Goal: Book appointment/travel/reservation

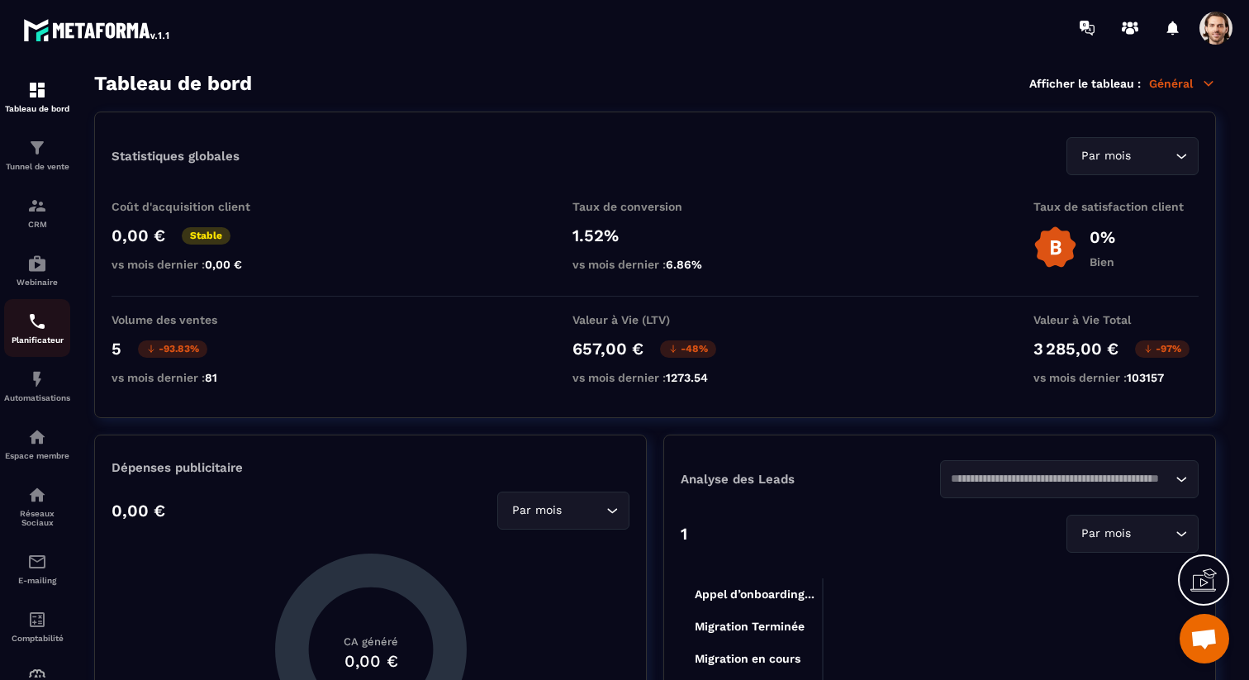
click at [27, 322] on img at bounding box center [37, 321] width 20 height 20
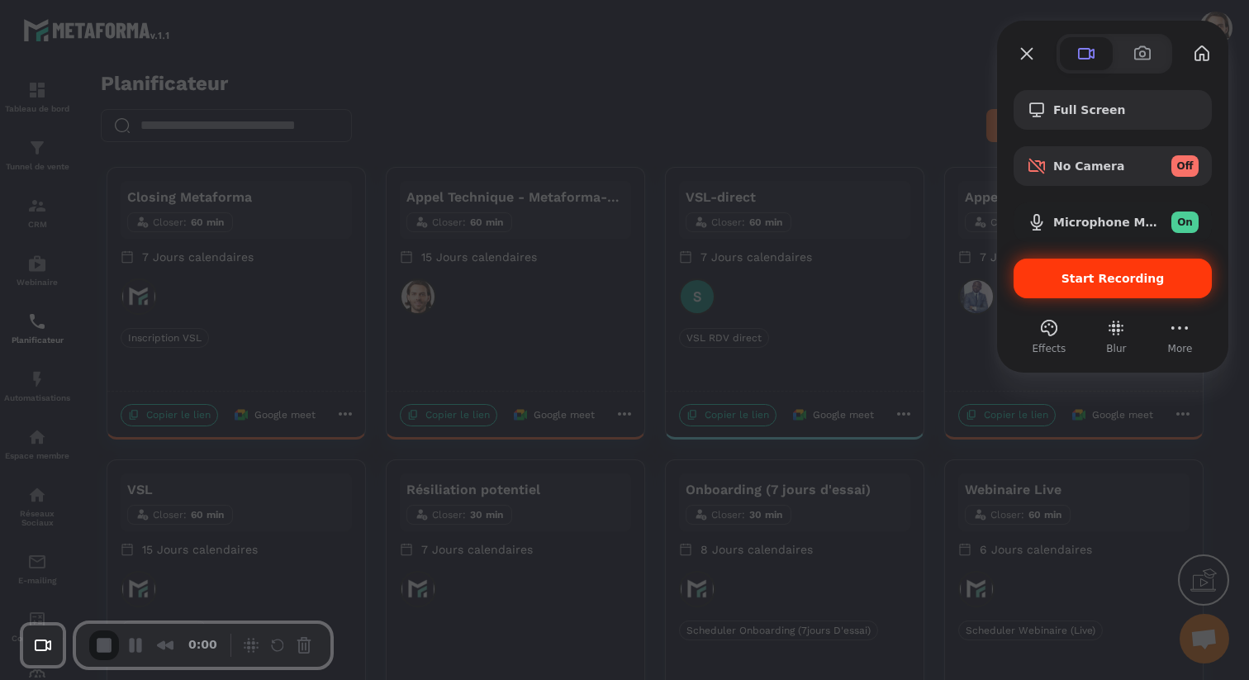
click at [1049, 282] on span "Start Recording" at bounding box center [1113, 278] width 172 height 13
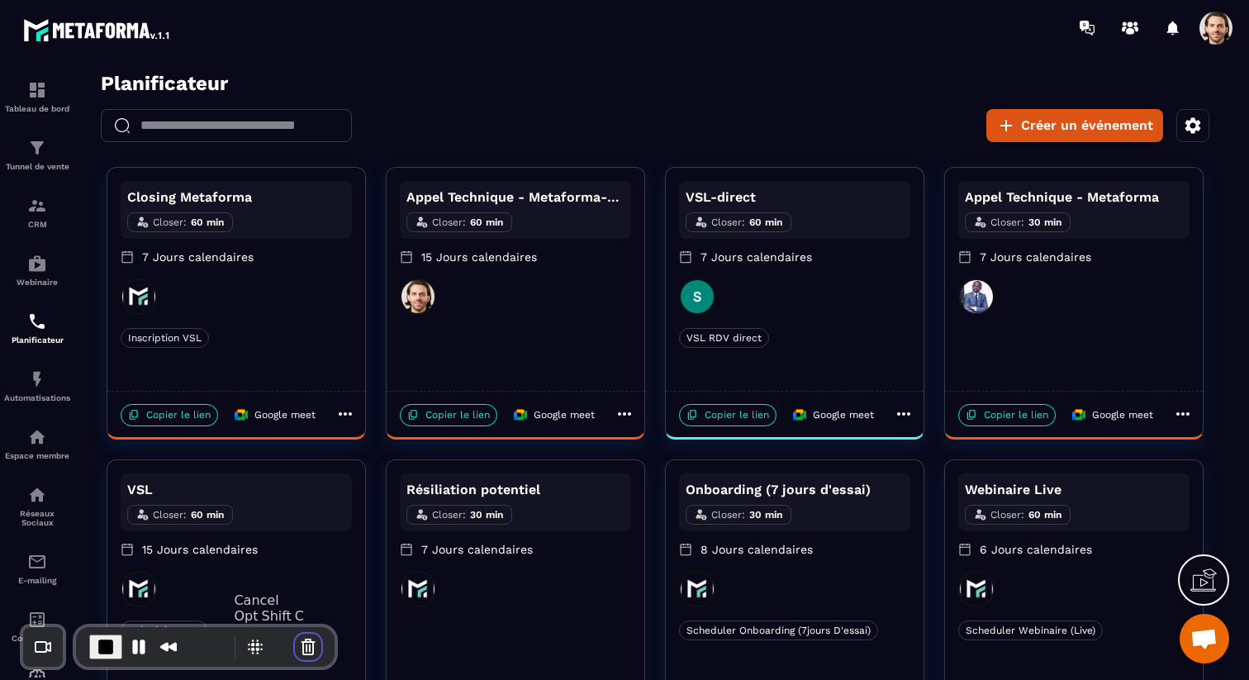
click at [306, 647] on button "Cancel Recording" at bounding box center [308, 646] width 26 height 26
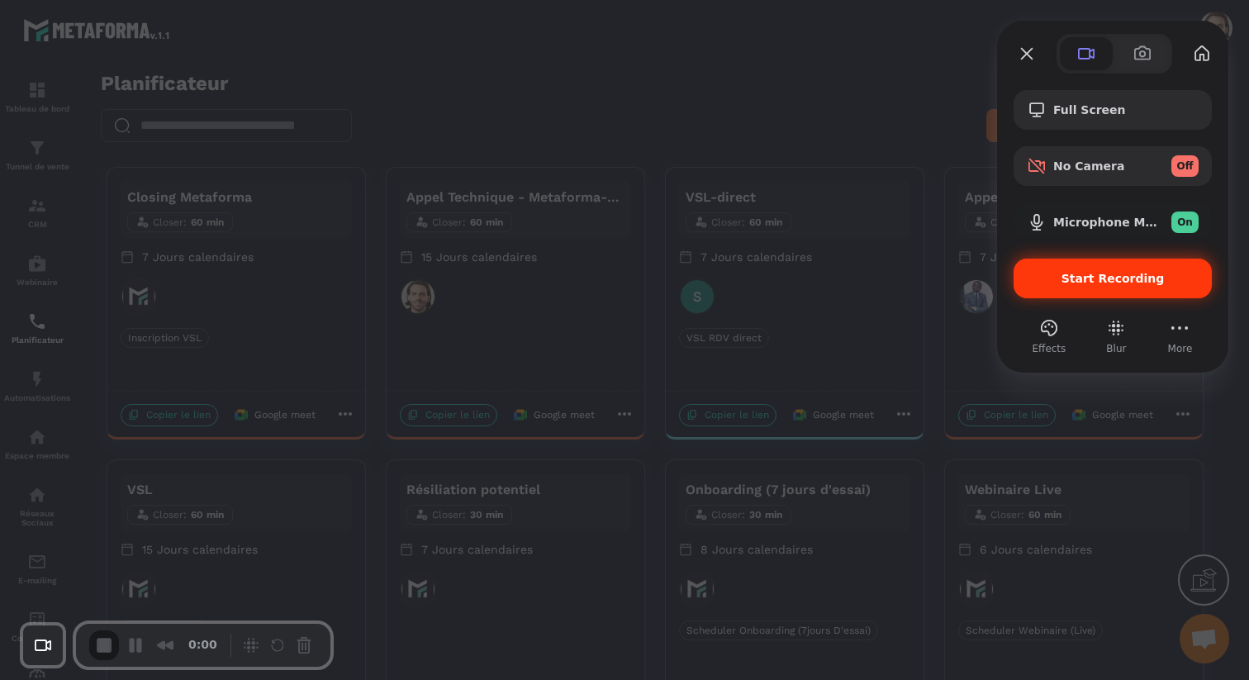
click at [1123, 282] on span "Start Recording" at bounding box center [1112, 278] width 103 height 13
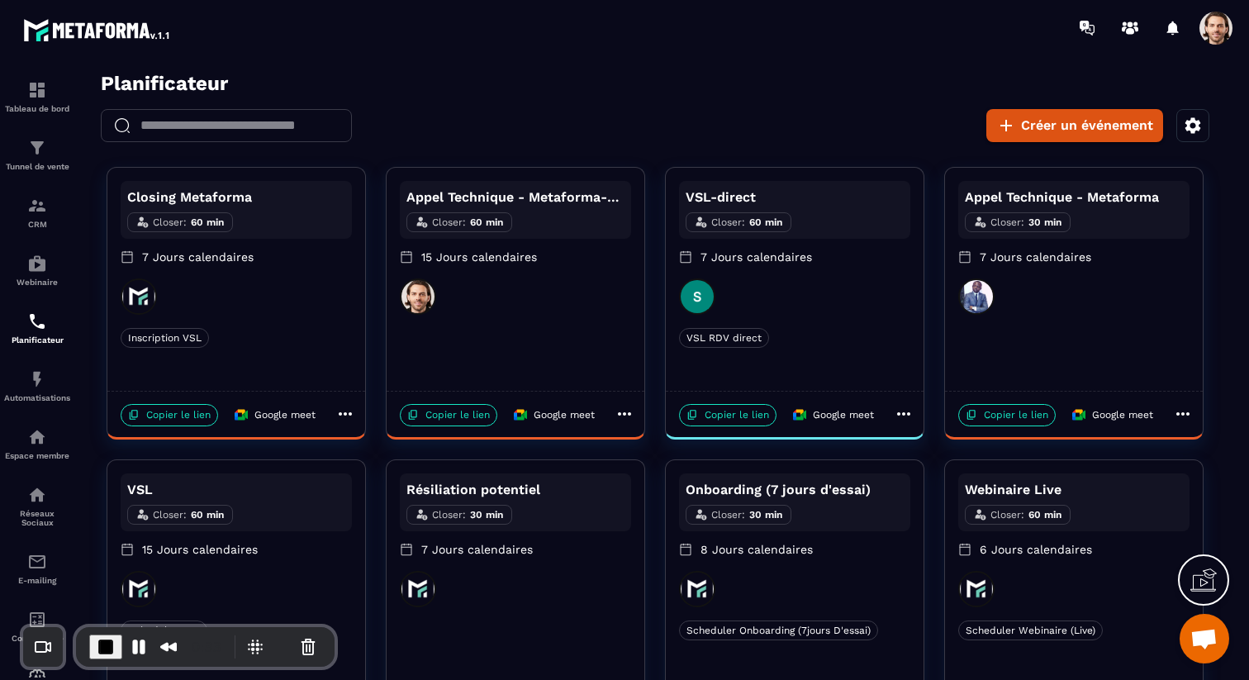
click at [257, 320] on div "Closing Metaforma Closer : 60 min 7 Jours calendaires Inscription VSL Inscripti…" at bounding box center [236, 279] width 258 height 223
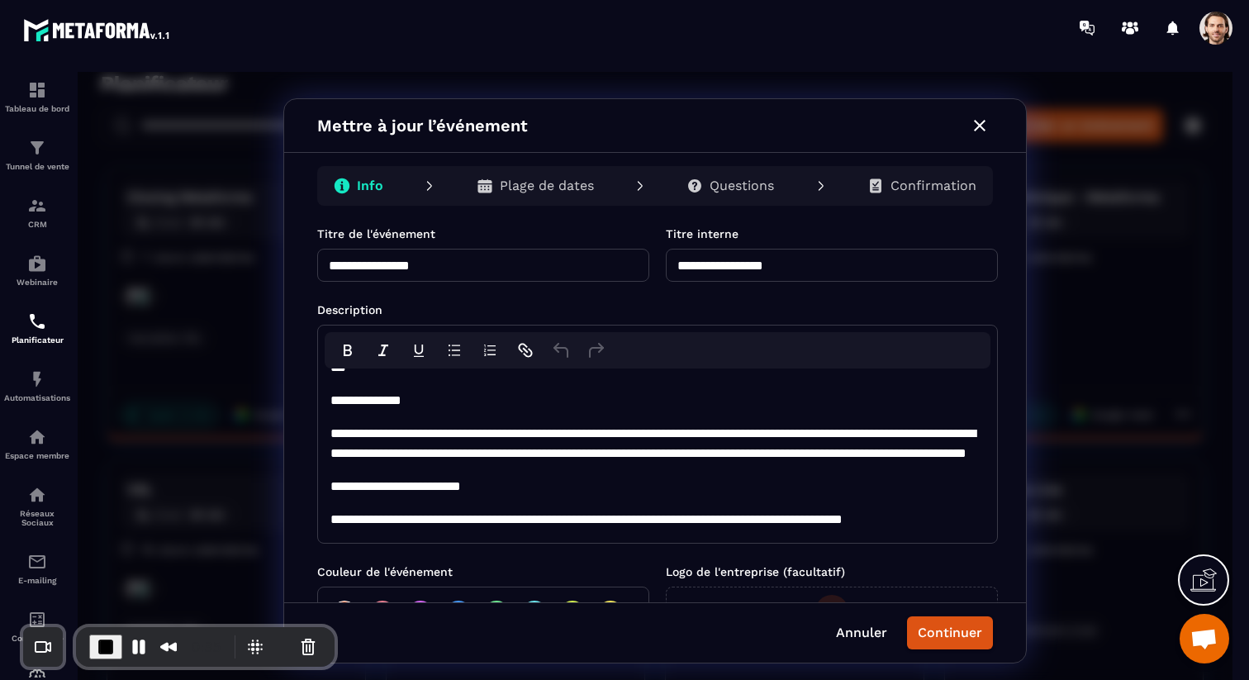
scroll to position [222, 0]
click at [562, 191] on p "Plage de dates" at bounding box center [547, 186] width 94 height 17
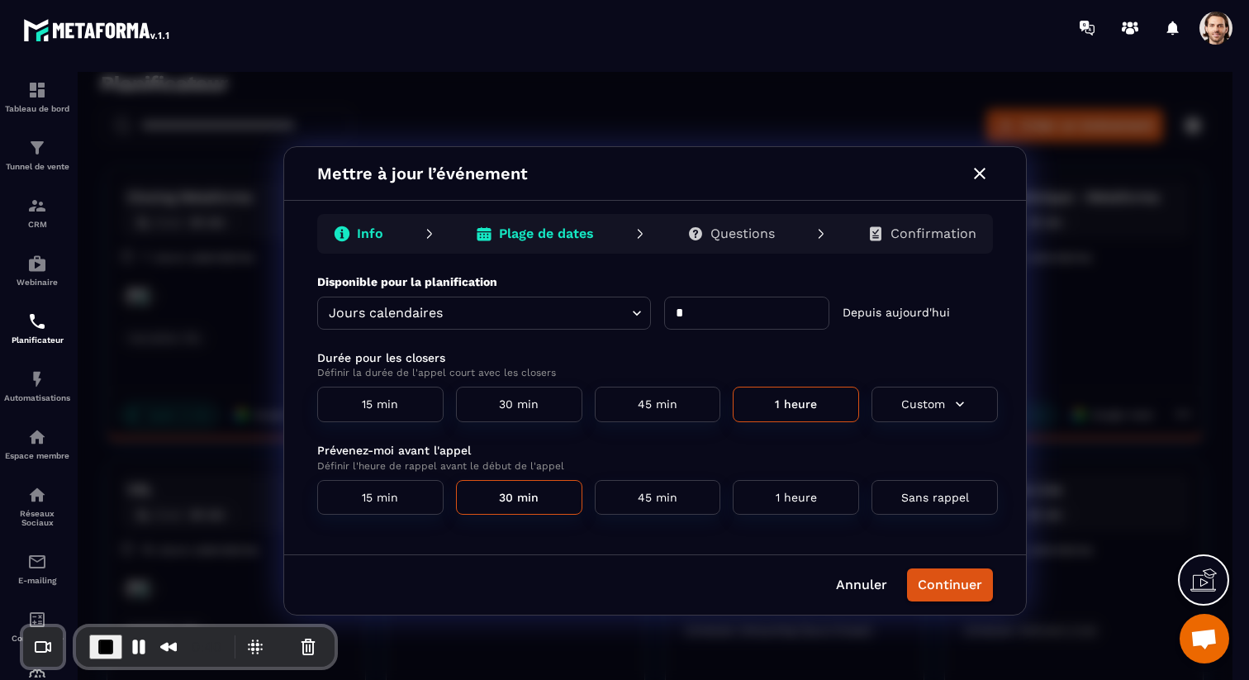
click at [386, 227] on div "Info" at bounding box center [358, 233] width 76 height 33
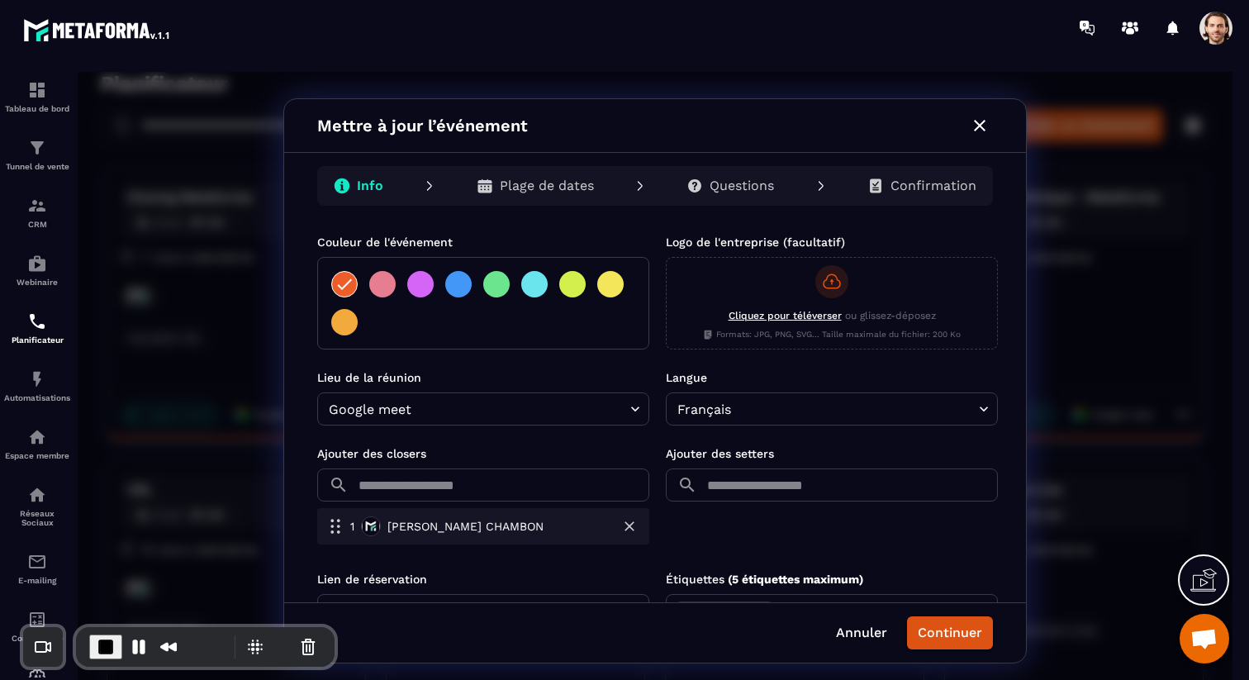
scroll to position [381, 0]
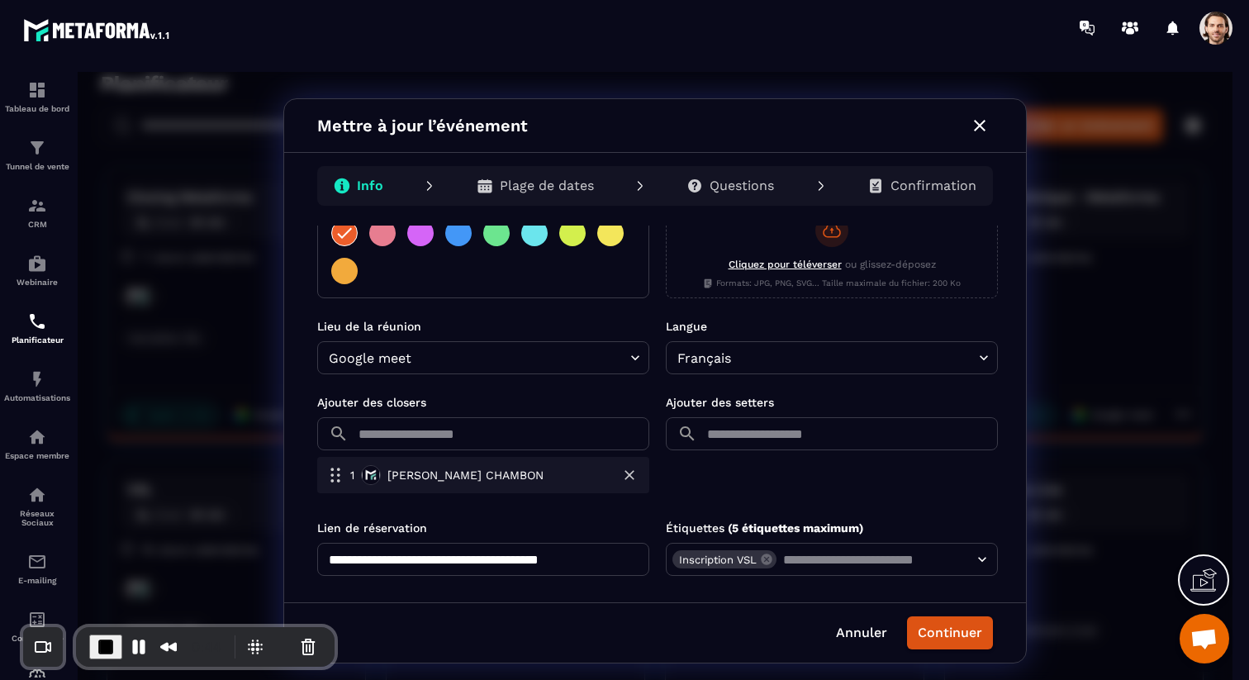
click at [562, 440] on input "text" at bounding box center [502, 433] width 294 height 33
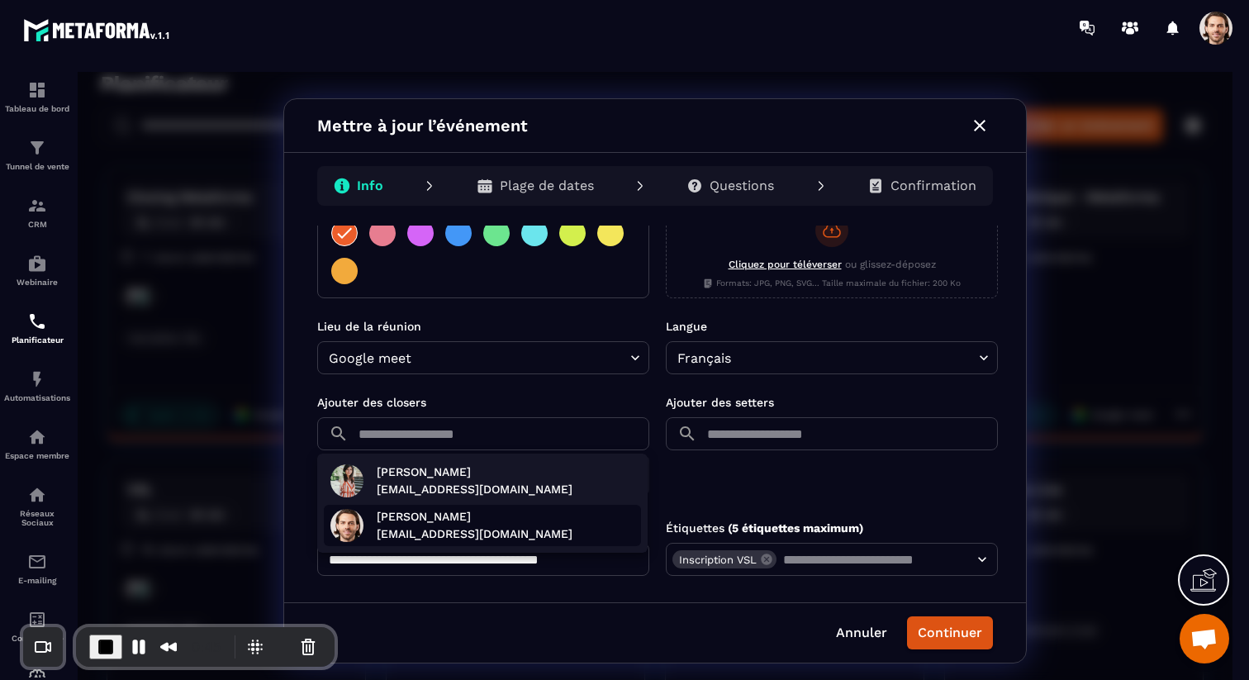
click at [514, 510] on p "[PERSON_NAME]" at bounding box center [475, 516] width 196 height 17
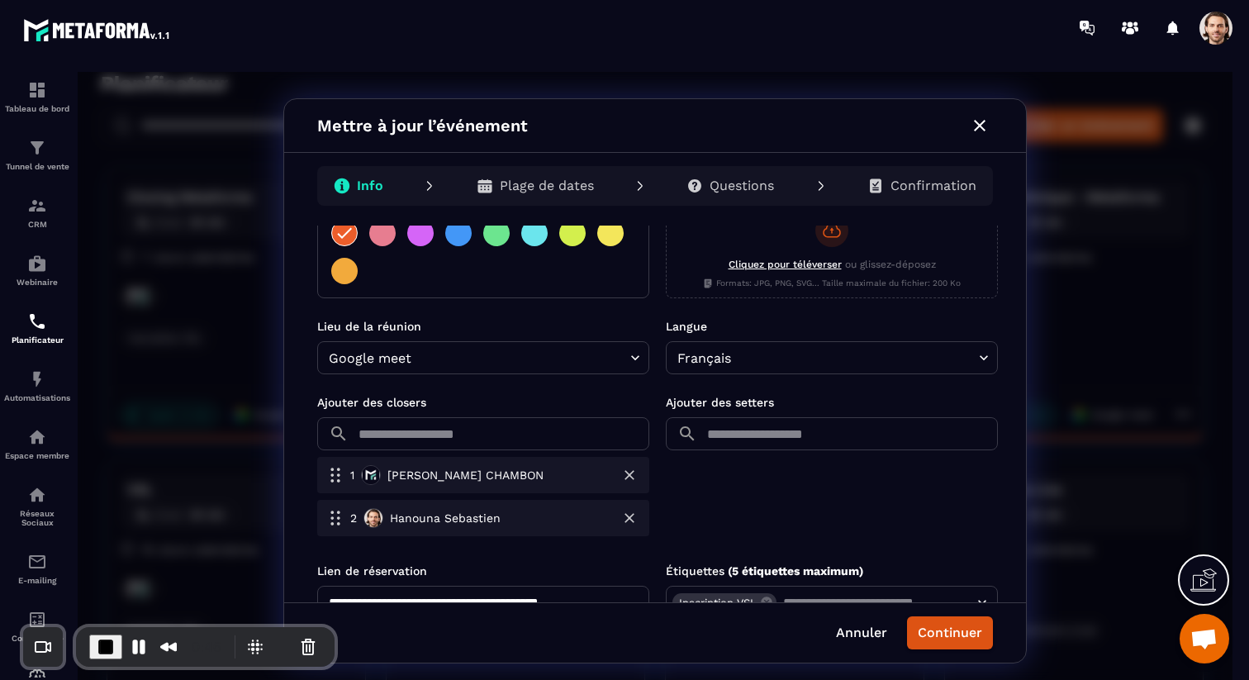
click at [823, 427] on input "text" at bounding box center [851, 433] width 294 height 33
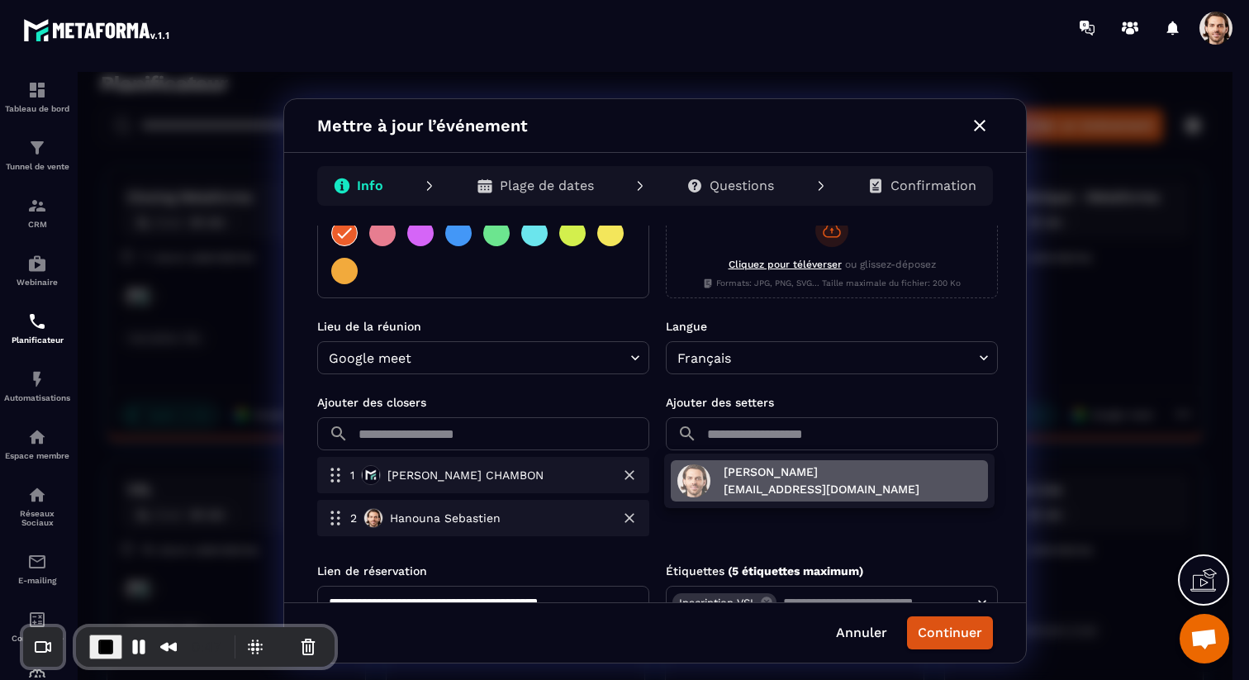
click at [792, 486] on p "[EMAIL_ADDRESS][DOMAIN_NAME]" at bounding box center [821, 489] width 196 height 17
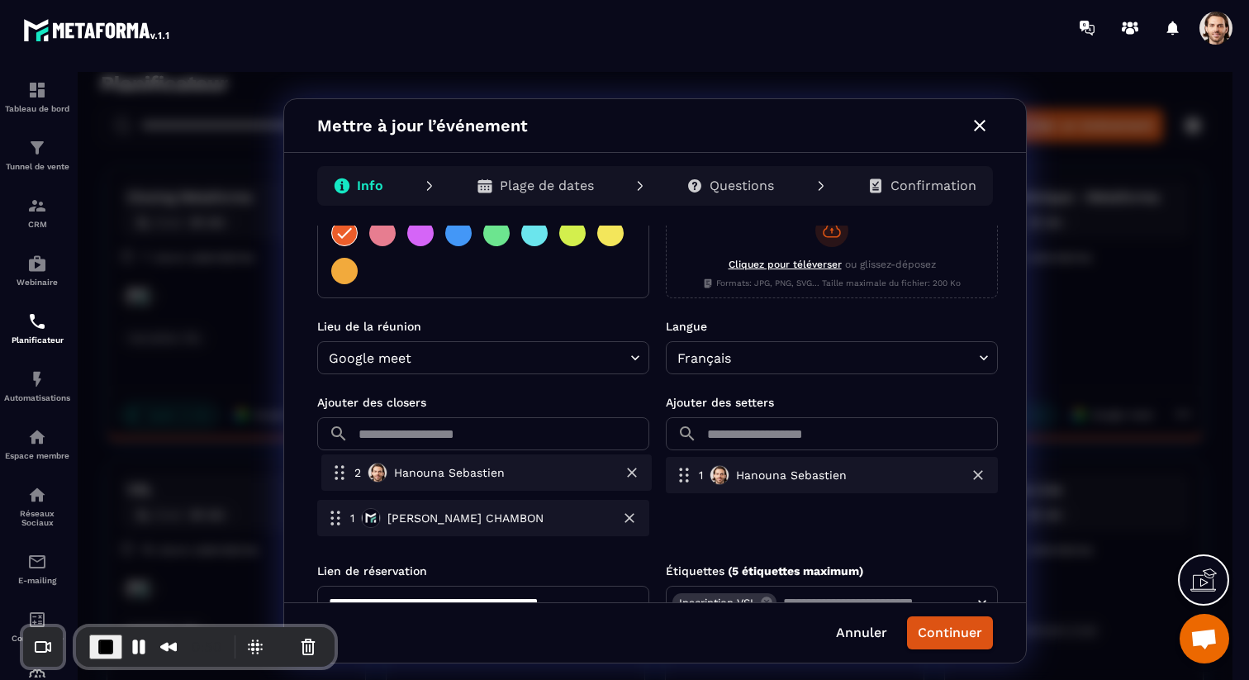
drag, startPoint x: 513, startPoint y: 522, endPoint x: 517, endPoint y: 467, distance: 55.5
click at [517, 467] on div "1 [PERSON_NAME] 2 [PERSON_NAME]" at bounding box center [483, 500] width 332 height 86
drag, startPoint x: 534, startPoint y: 515, endPoint x: 541, endPoint y: 475, distance: 41.0
click at [541, 475] on div "1 [PERSON_NAME] 2 [PERSON_NAME]" at bounding box center [483, 500] width 332 height 86
click at [562, 192] on p "Plage de dates" at bounding box center [547, 186] width 94 height 17
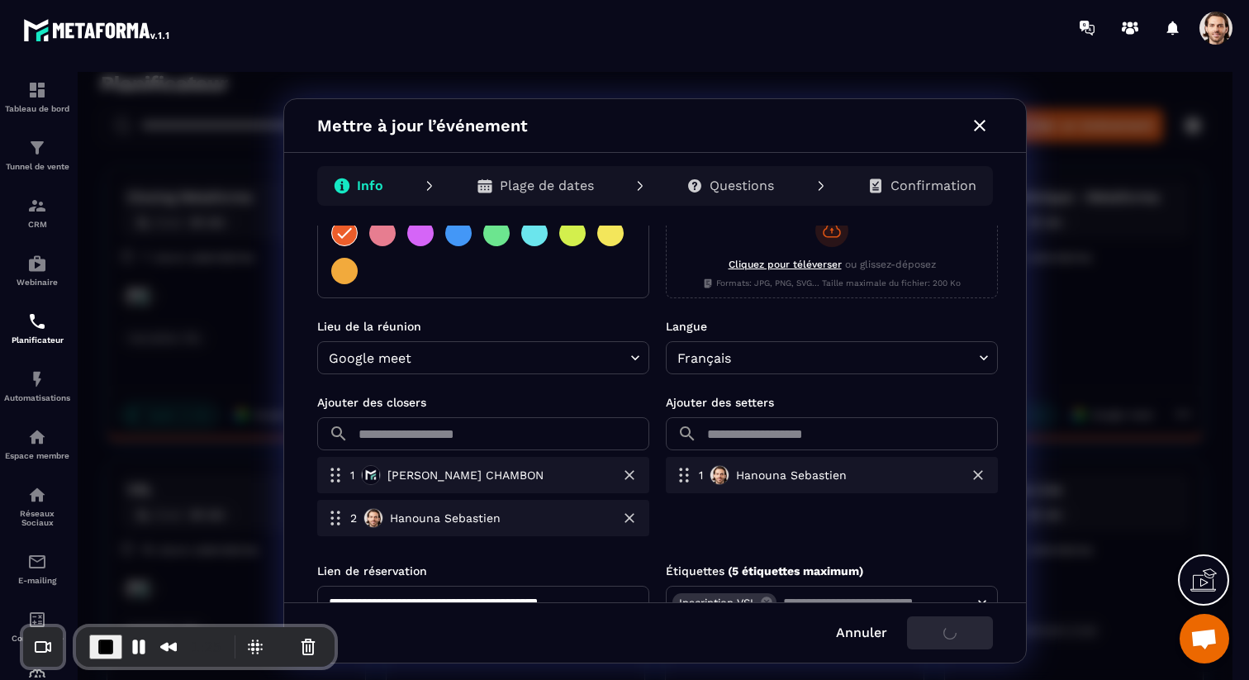
scroll to position [0, 0]
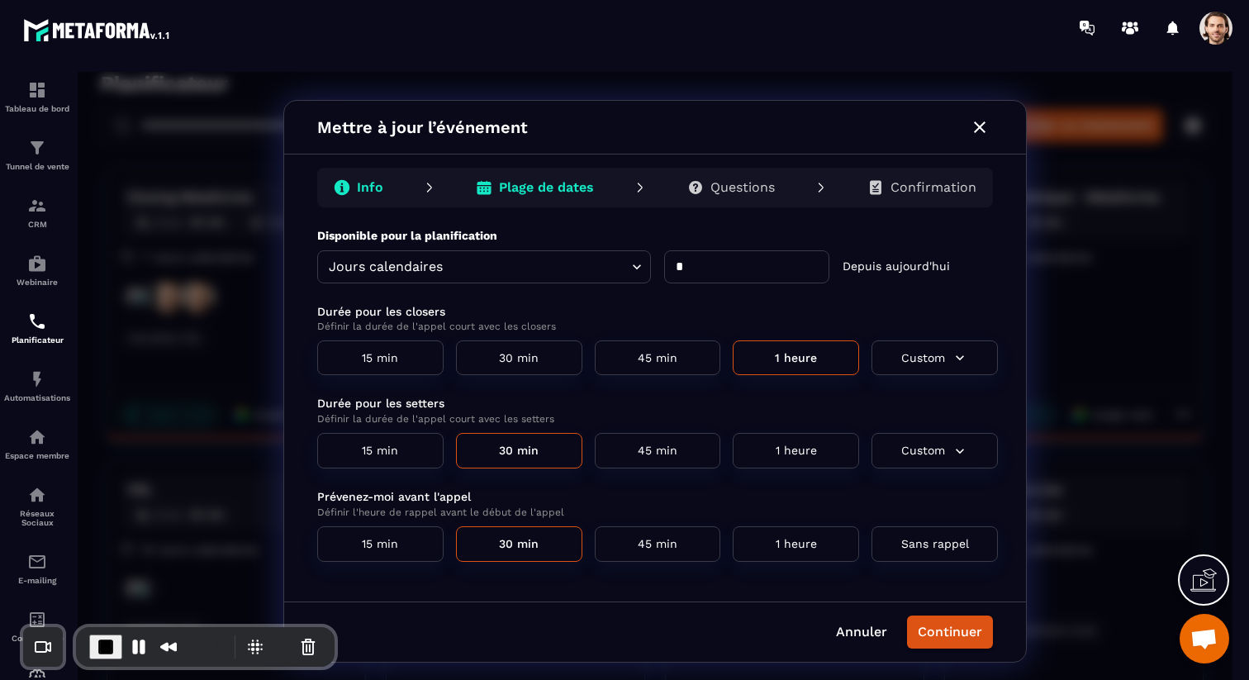
click at [691, 364] on button "45 min" at bounding box center [658, 358] width 126 height 36
click at [791, 364] on button "1 heure" at bounding box center [796, 358] width 126 height 36
click at [688, 360] on button "45 min" at bounding box center [658, 358] width 126 height 36
click at [353, 455] on button "15 min" at bounding box center [380, 451] width 126 height 36
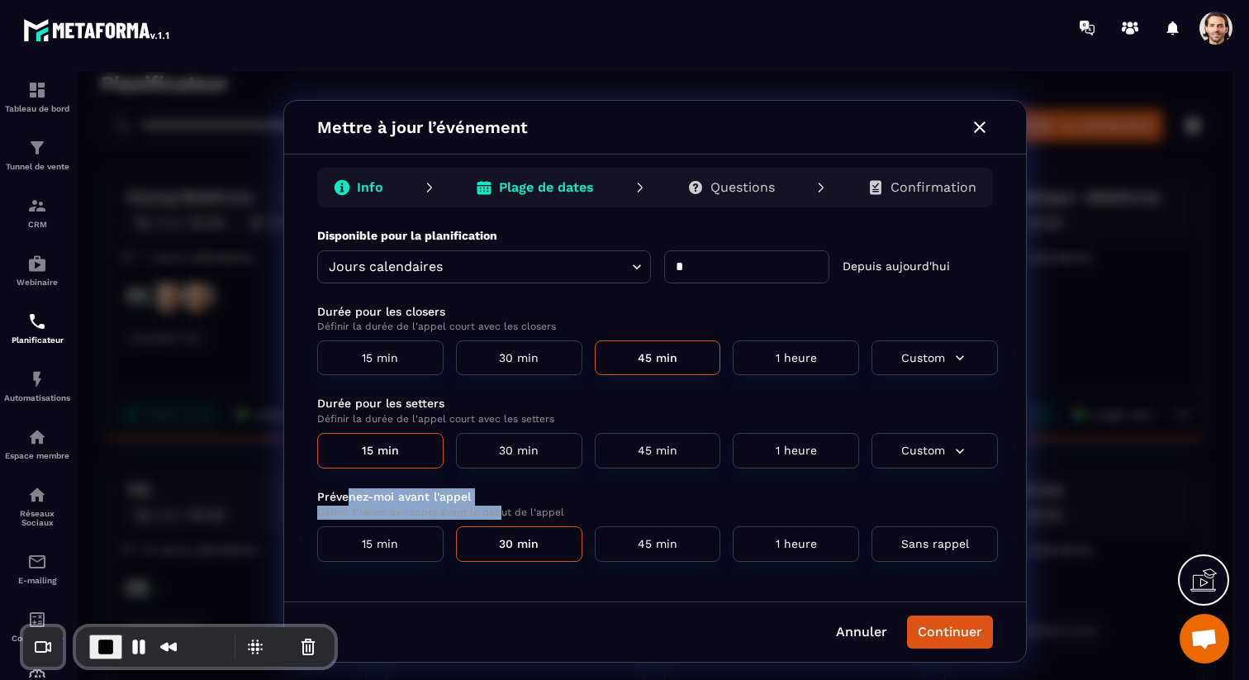
drag, startPoint x: 347, startPoint y: 496, endPoint x: 498, endPoint y: 515, distance: 152.2
click at [498, 515] on div "Prévenez-moi avant l'appel Définir l'heure de rappel avant le début de l'appel" at bounding box center [657, 503] width 681 height 31
click at [899, 557] on button "Sans rappel" at bounding box center [934, 544] width 126 height 36
click at [585, 508] on p "Définir l'heure de rappel avant le début de l'appel" at bounding box center [657, 512] width 681 height 14
drag, startPoint x: 318, startPoint y: 495, endPoint x: 573, endPoint y: 516, distance: 256.1
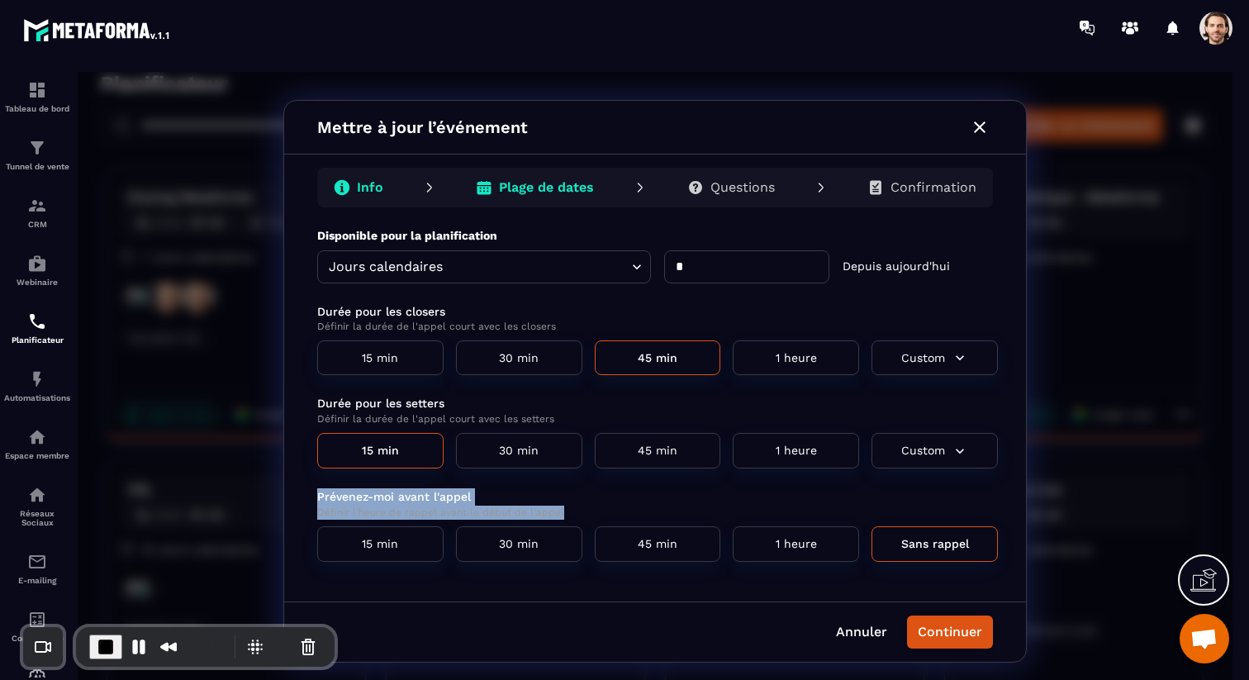
click at [573, 516] on div "Prévenez-moi avant l'appel Définir l'heure de rappel avant le début de l'appel" at bounding box center [657, 503] width 681 height 31
click at [562, 515] on p "Définir l'heure de rappel avant le début de l'appel" at bounding box center [657, 512] width 681 height 14
drag, startPoint x: 302, startPoint y: 495, endPoint x: 561, endPoint y: 518, distance: 259.5
click at [561, 518] on div "**********" at bounding box center [655, 414] width 742 height 374
click at [961, 628] on button "Continuer" at bounding box center [950, 631] width 86 height 33
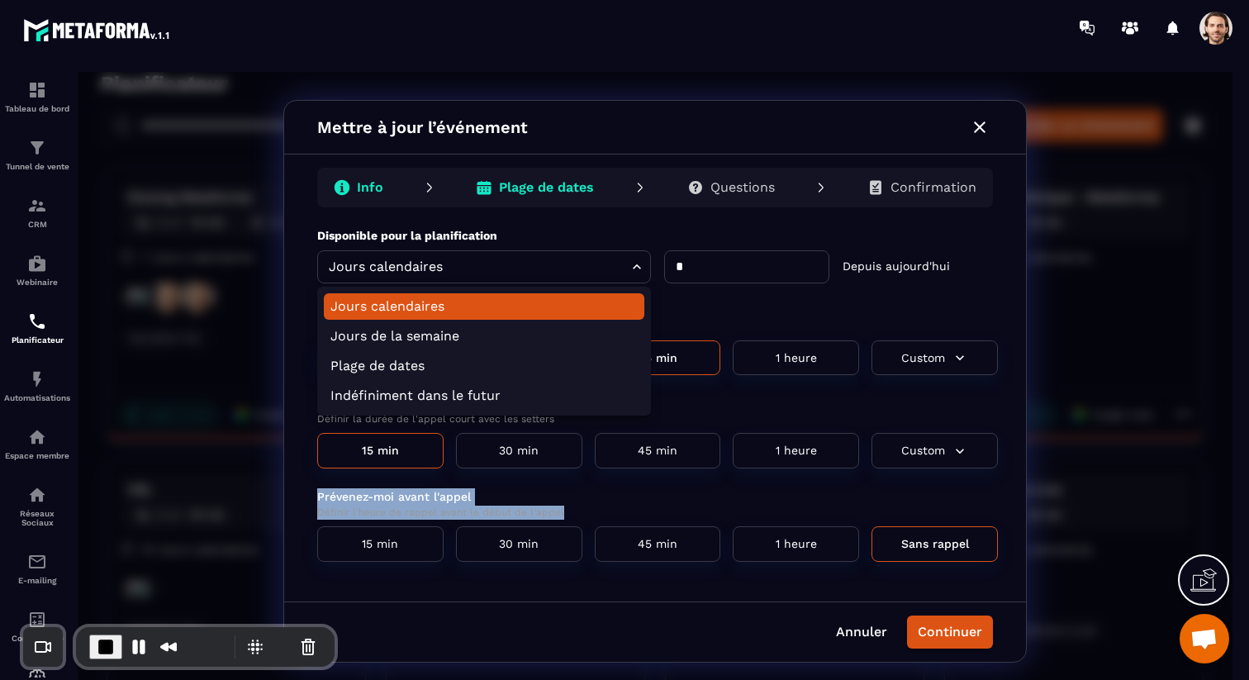
click at [591, 273] on body "Planificateur ​ ​ Créer un événement Closing Metaforma Closer : 45 min Setter :…" at bounding box center [655, 381] width 1155 height 618
click at [524, 230] on div at bounding box center [655, 381] width 1155 height 618
click at [523, 268] on body "Planificateur ​ ​ Créer un événement Closing Metaforma Closer : 45 min Setter :…" at bounding box center [655, 381] width 1155 height 618
click at [775, 276] on div at bounding box center [655, 381] width 1155 height 618
click at [592, 260] on body "Planificateur ​ ​ Créer un événement Closing Metaforma Closer : 45 min Setter :…" at bounding box center [655, 381] width 1155 height 618
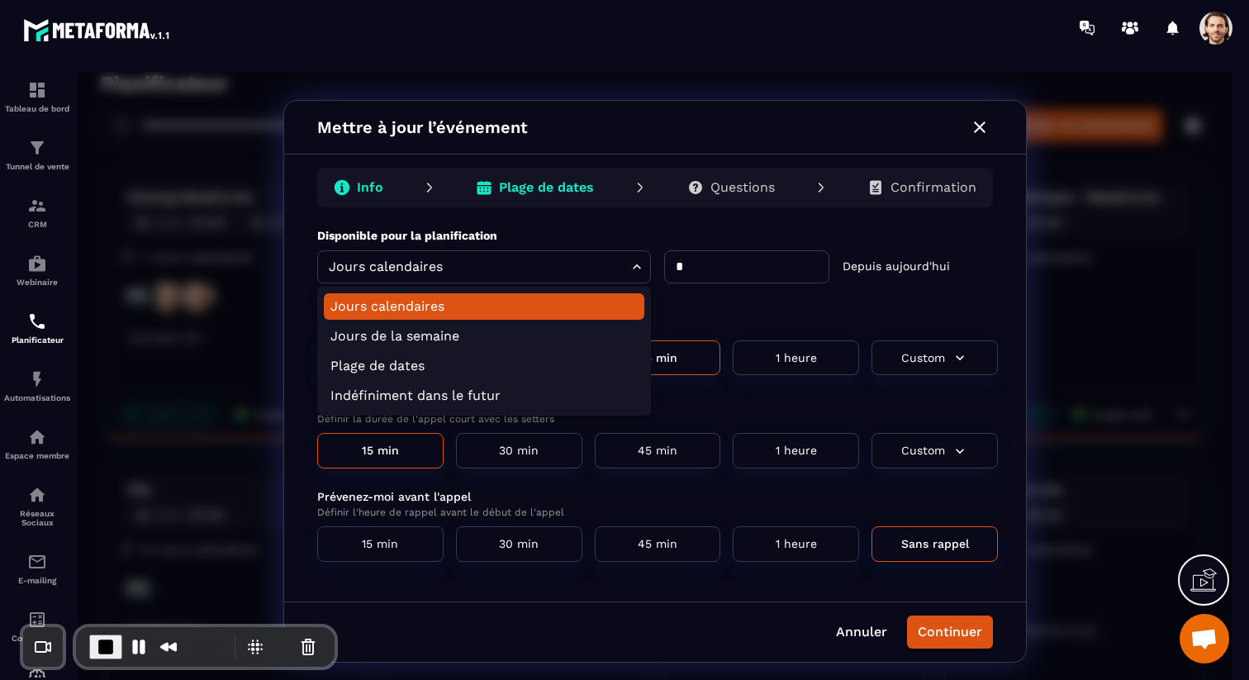
click at [753, 187] on div at bounding box center [655, 381] width 1155 height 618
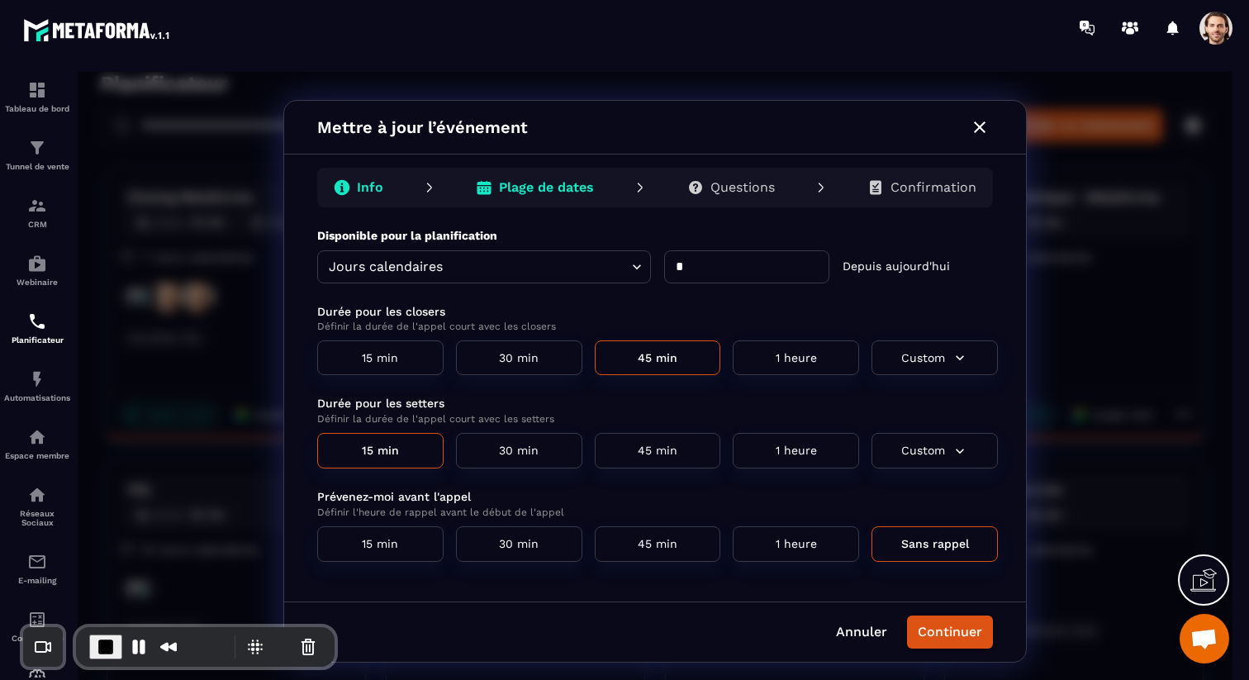
click at [750, 187] on p "Questions" at bounding box center [742, 187] width 64 height 17
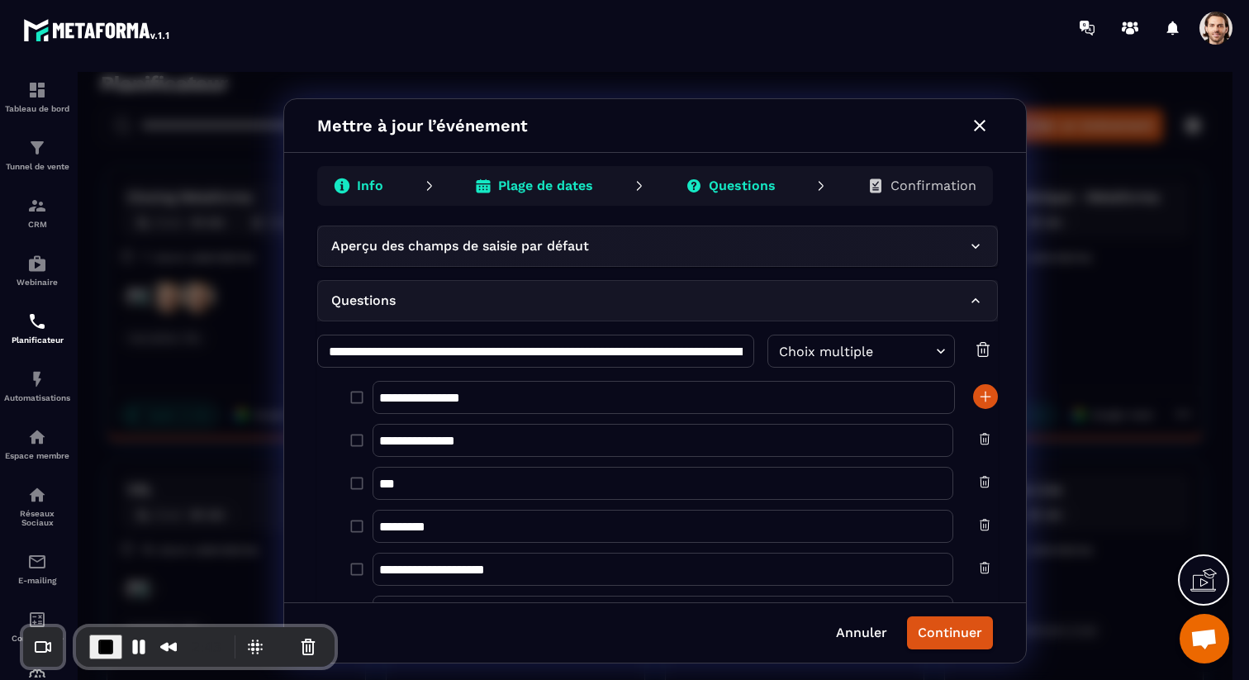
scroll to position [2, 0]
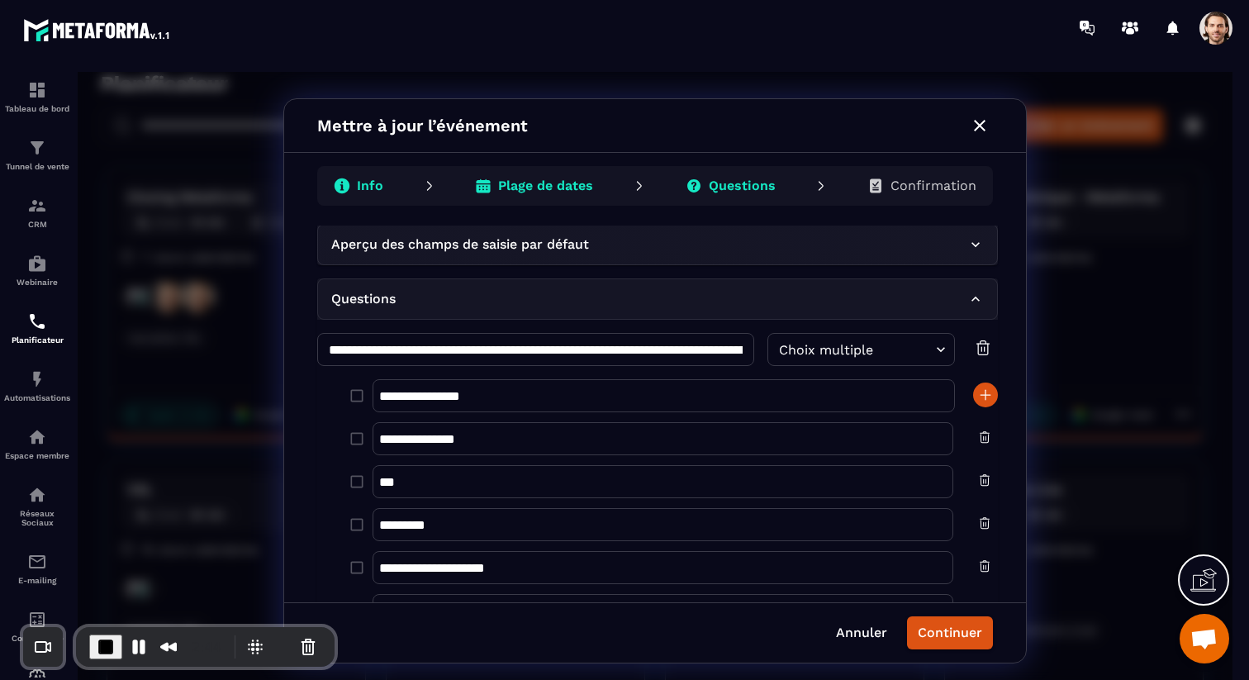
click at [954, 249] on div "Aperçu des champs de saisie par défaut" at bounding box center [649, 245] width 636 height 20
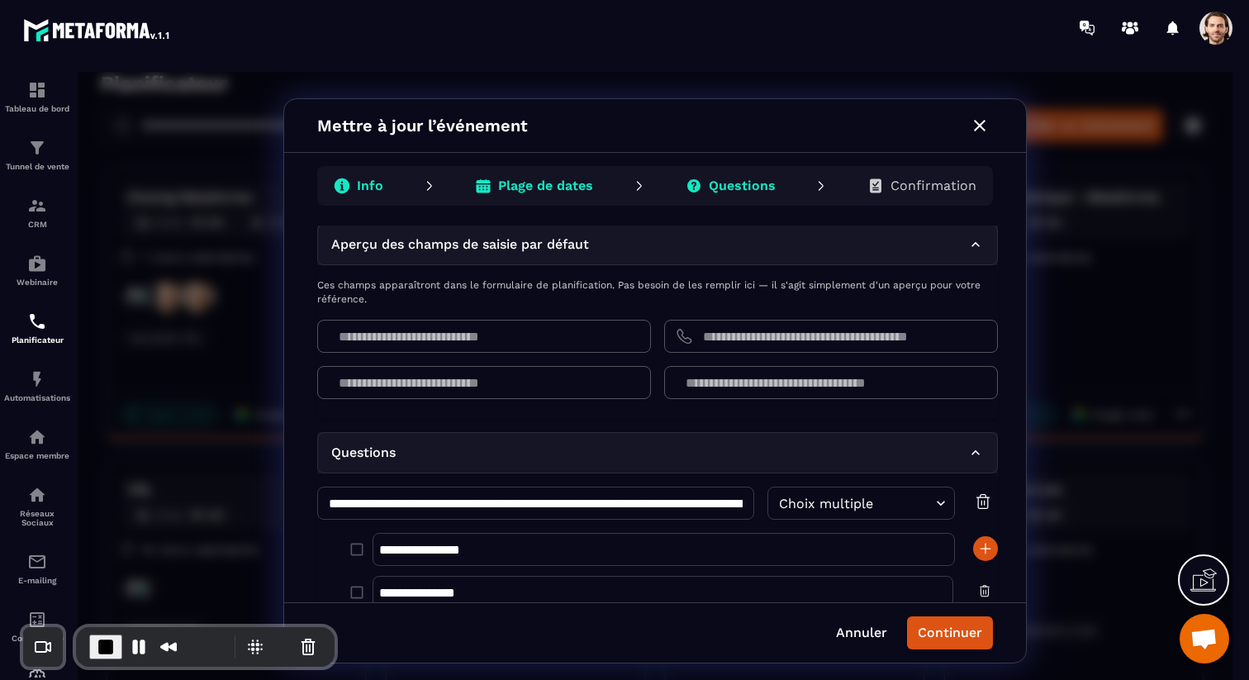
click at [961, 239] on div "Aperçu des champs de saisie par défaut" at bounding box center [649, 245] width 636 height 20
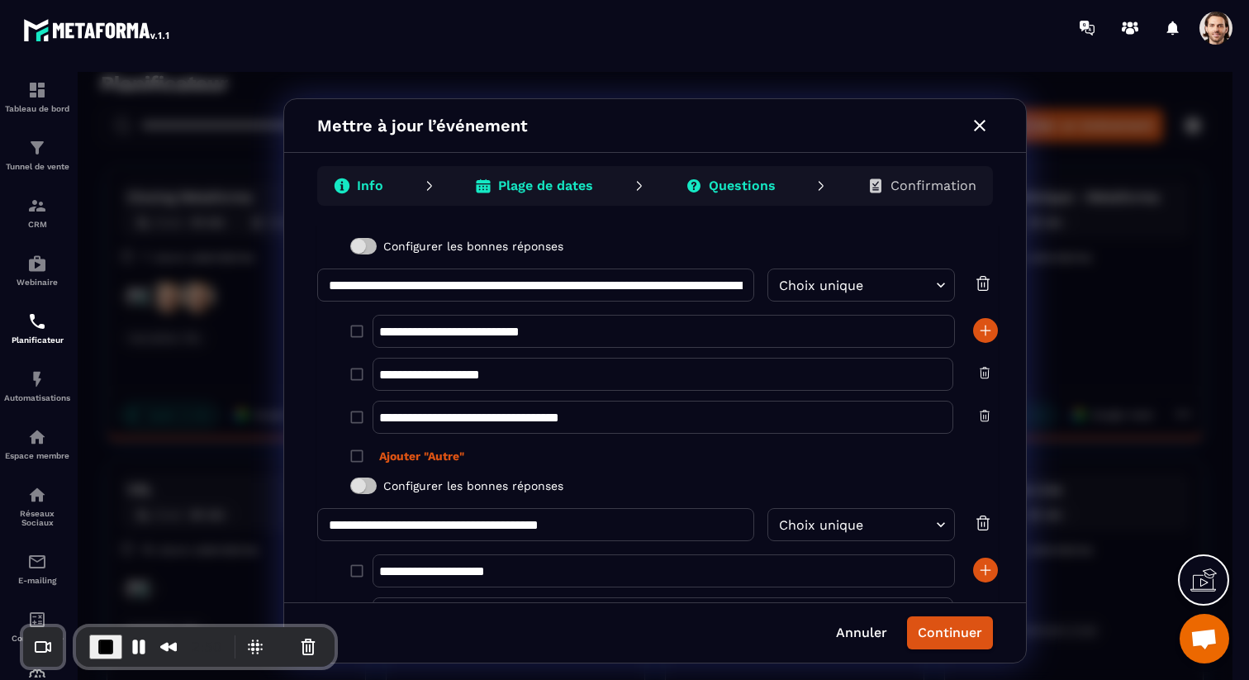
scroll to position [612, 0]
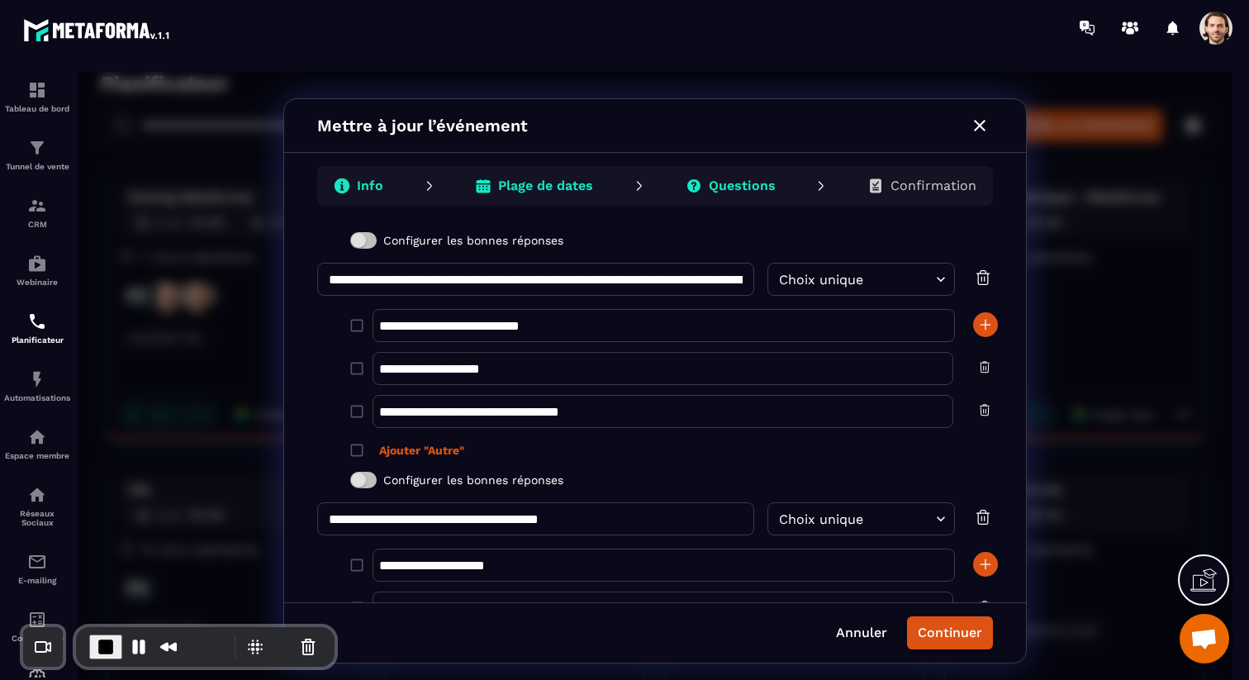
click at [823, 292] on body "Planificateur ​ ​ Créer un événement Closing Metaforma Closer : 45 min Setter :…" at bounding box center [655, 381] width 1155 height 618
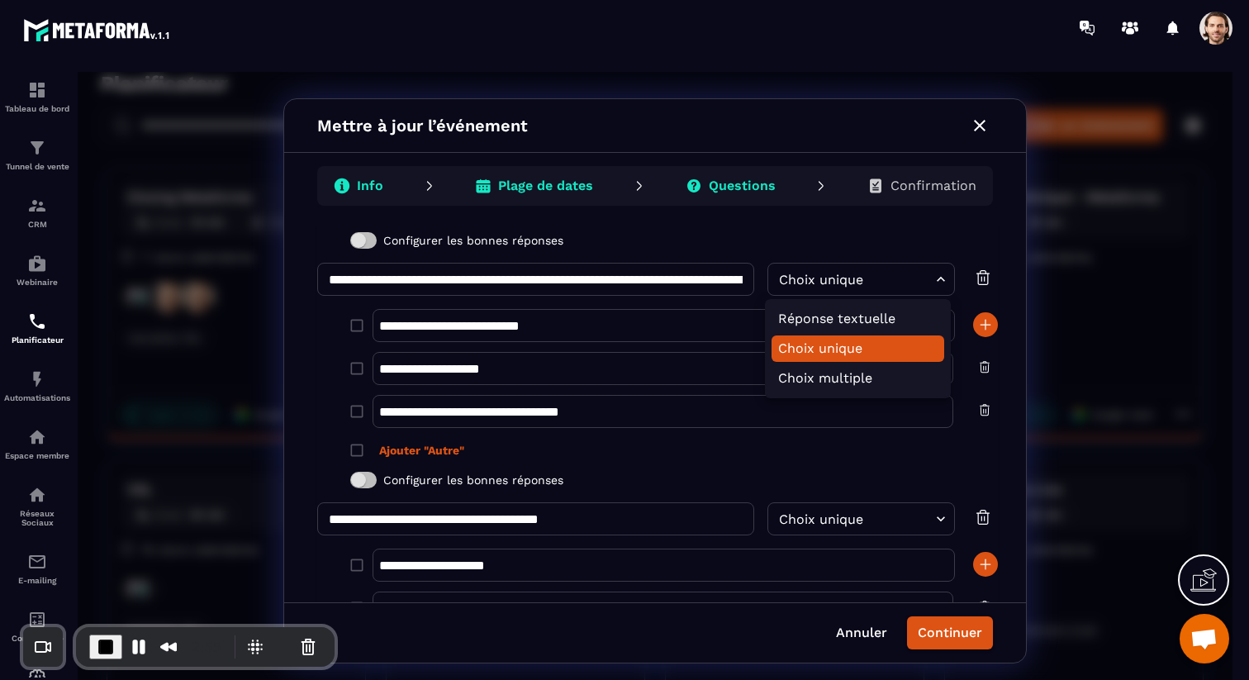
click at [1016, 235] on div at bounding box center [655, 381] width 1155 height 618
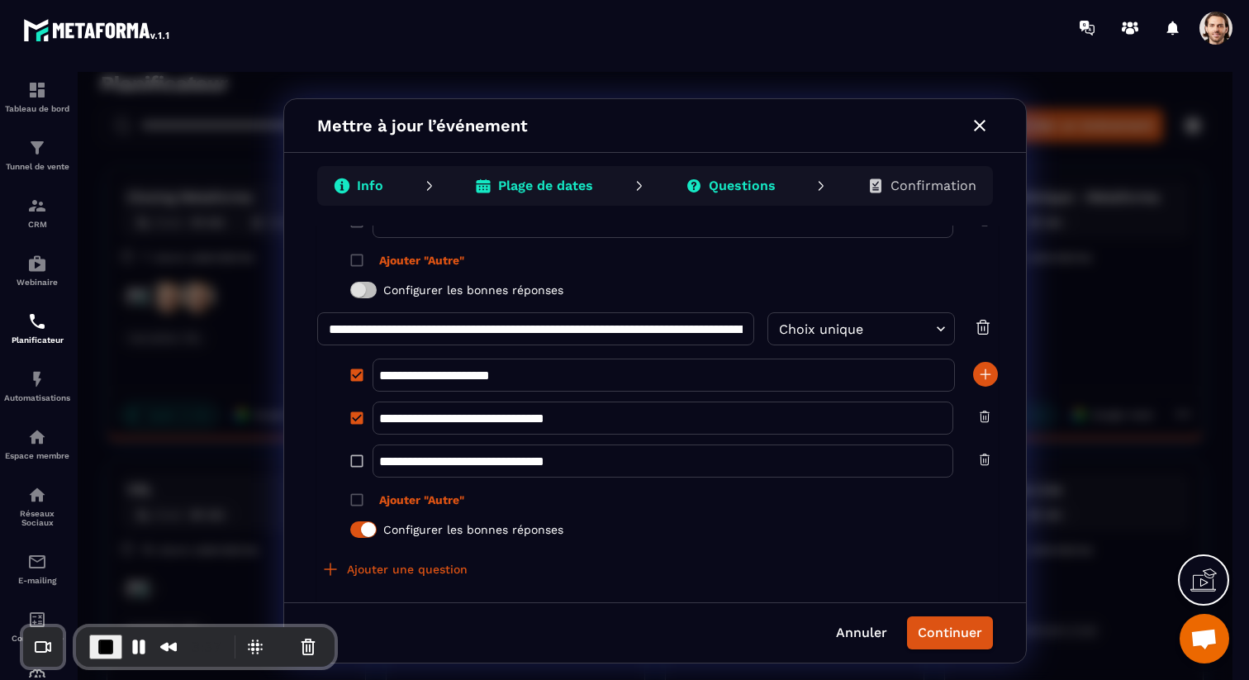
scroll to position [1305, 0]
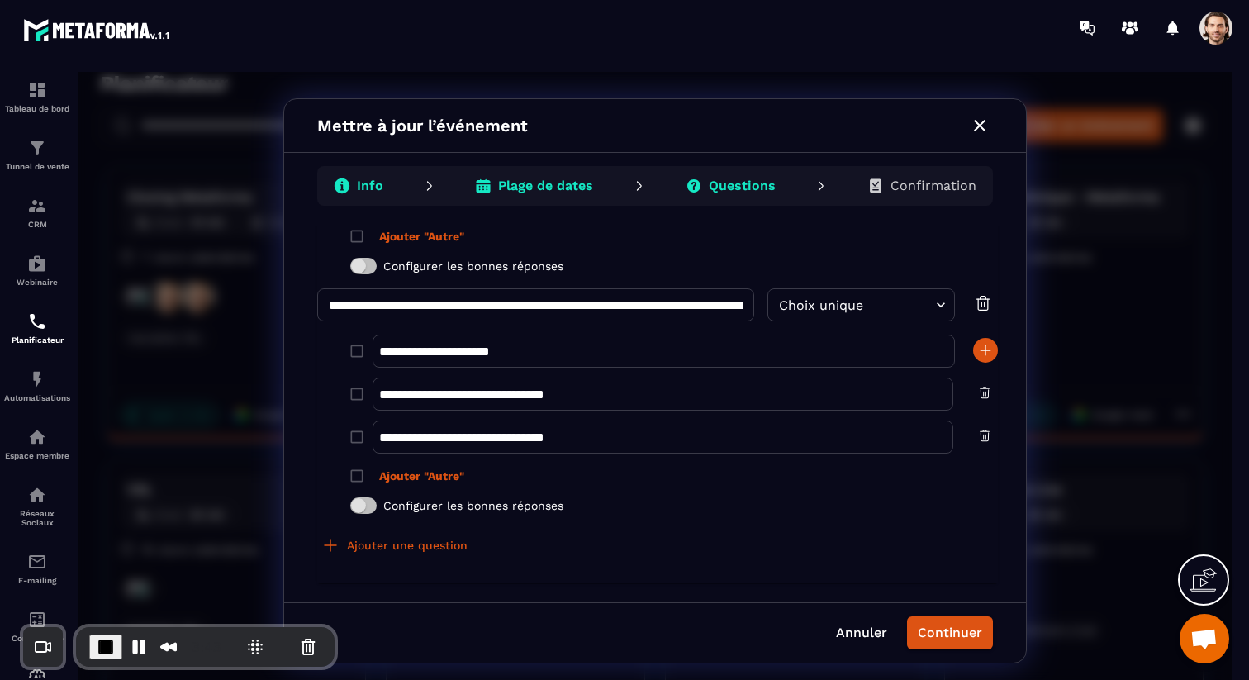
click at [987, 129] on icon "button" at bounding box center [980, 126] width 20 height 20
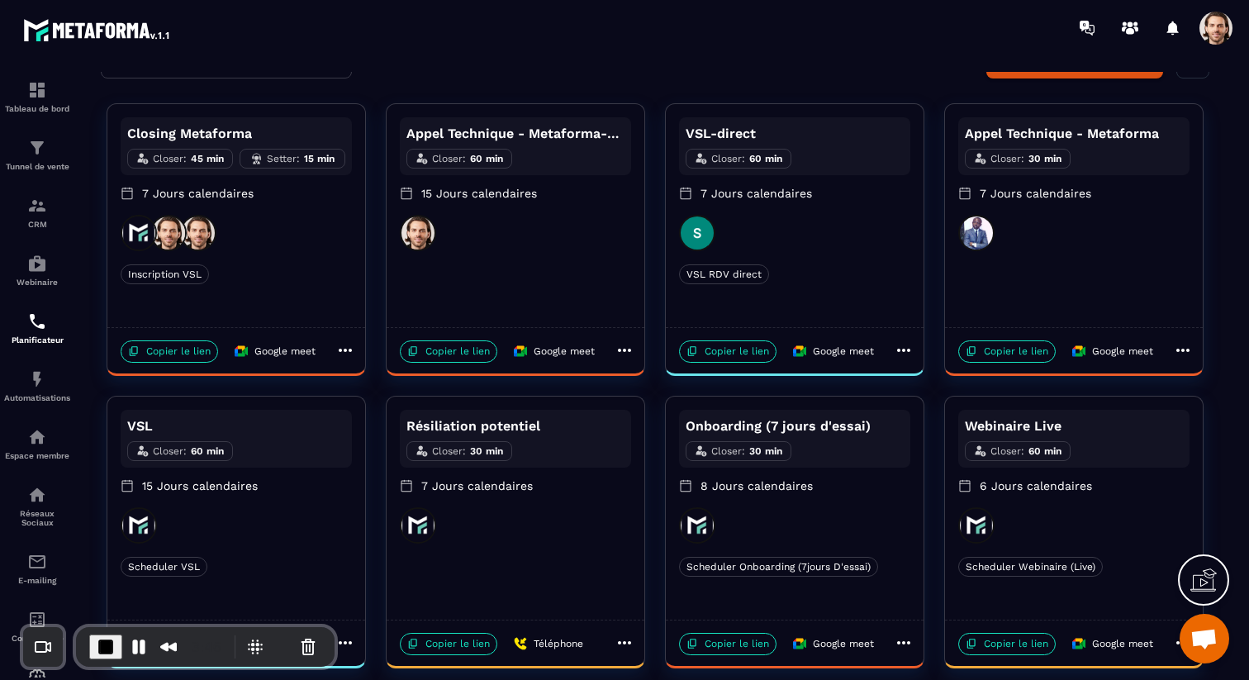
scroll to position [0, 0]
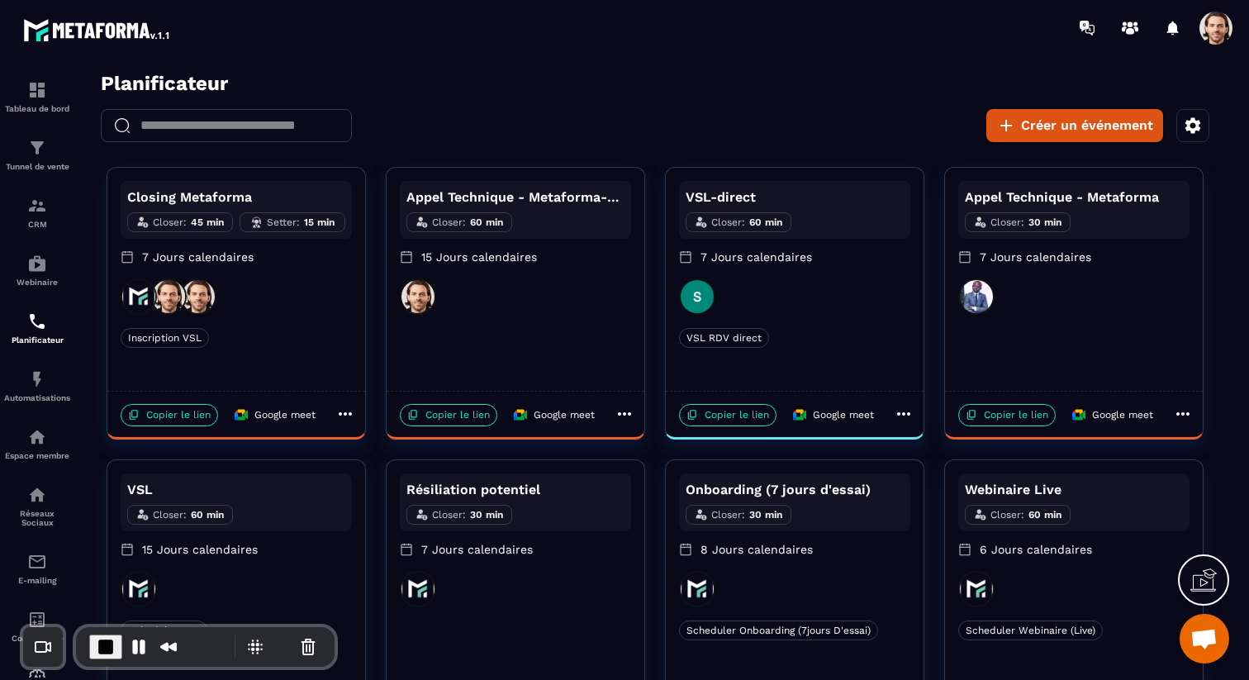
click at [1220, 29] on span at bounding box center [1215, 28] width 33 height 33
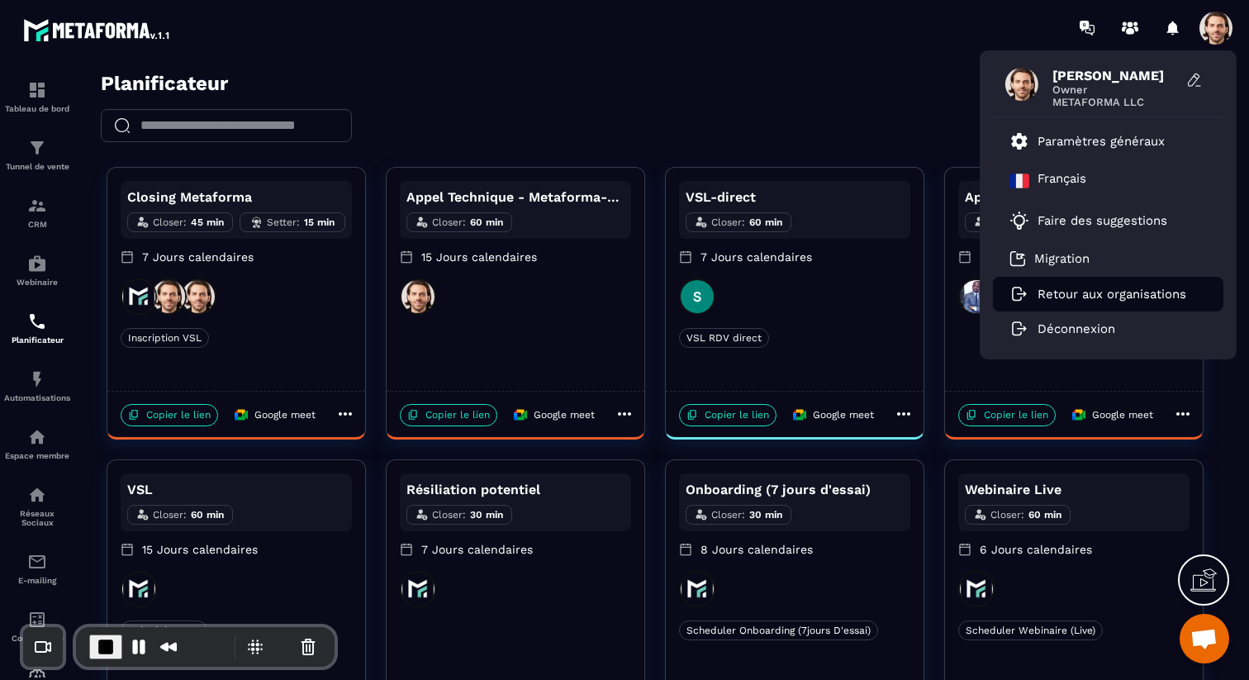
click at [1098, 297] on p "Retour aux organisations" at bounding box center [1111, 294] width 149 height 15
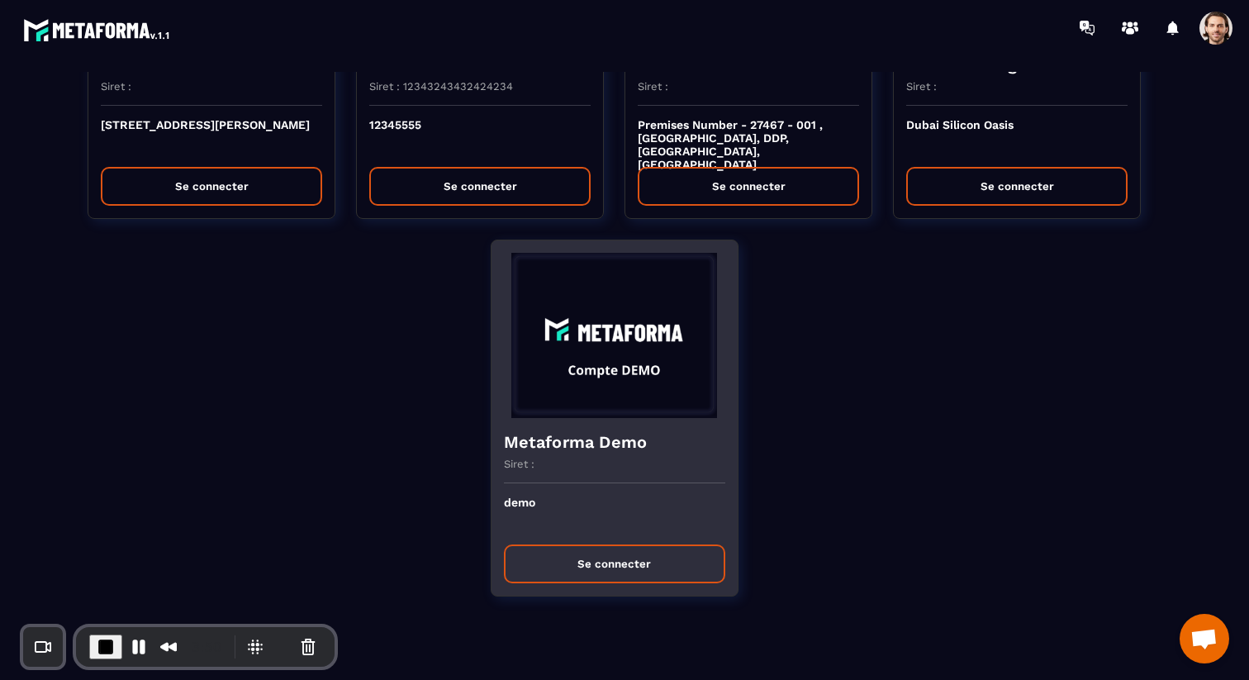
scroll to position [230, 0]
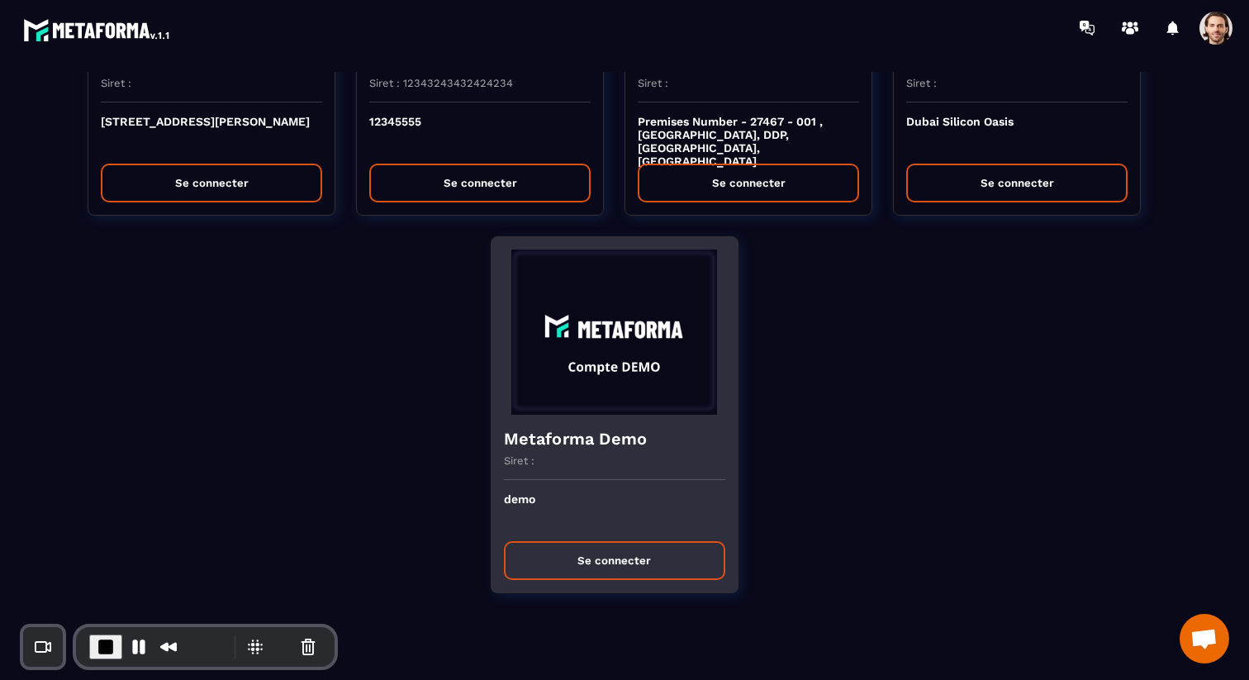
click at [585, 554] on button "Se connecter" at bounding box center [614, 560] width 221 height 39
